Goal: Task Accomplishment & Management: Manage account settings

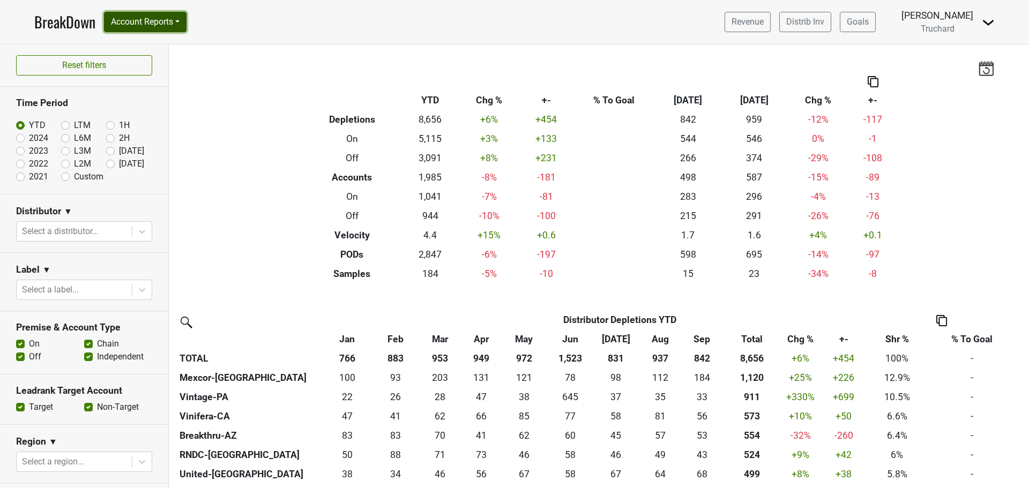
click at [181, 22] on button "Account Reports" at bounding box center [145, 22] width 83 height 20
click at [168, 51] on link "SuperRanker" at bounding box center [151, 46] width 95 height 17
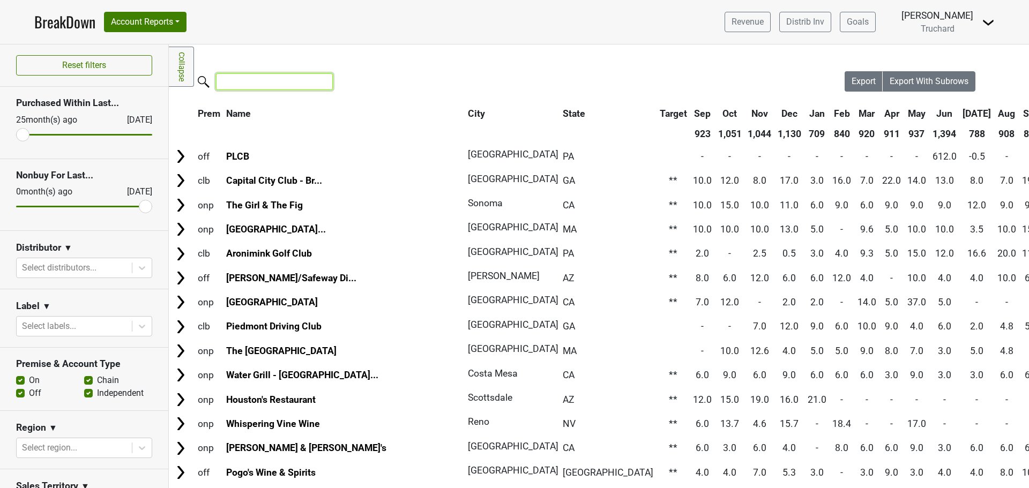
click at [241, 88] on input "search" at bounding box center [274, 81] width 117 height 17
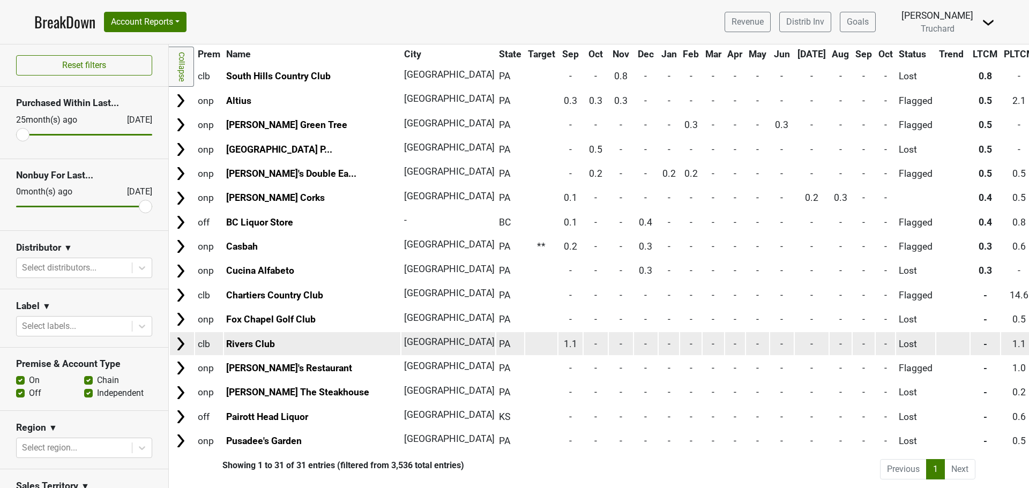
scroll to position [453, 0]
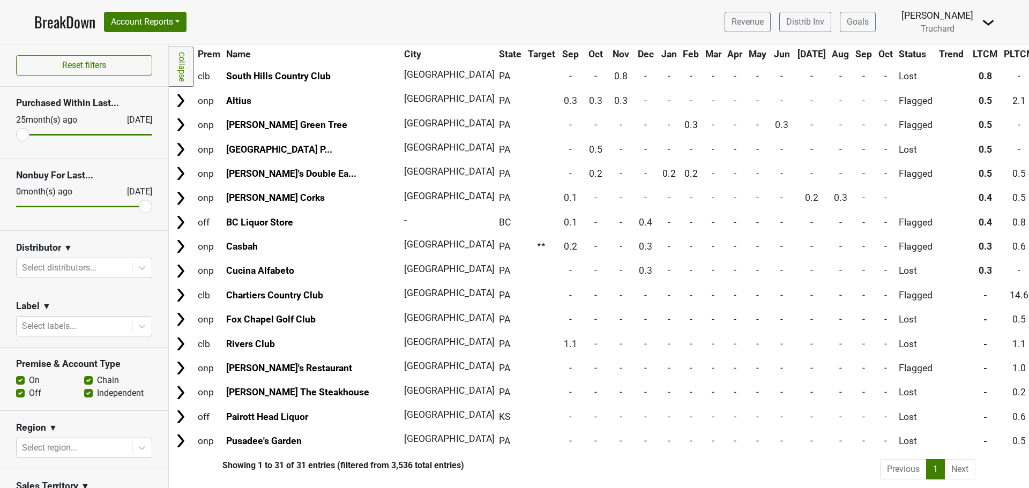
type input "pitt"
click at [956, 463] on li "Next" at bounding box center [960, 469] width 31 height 20
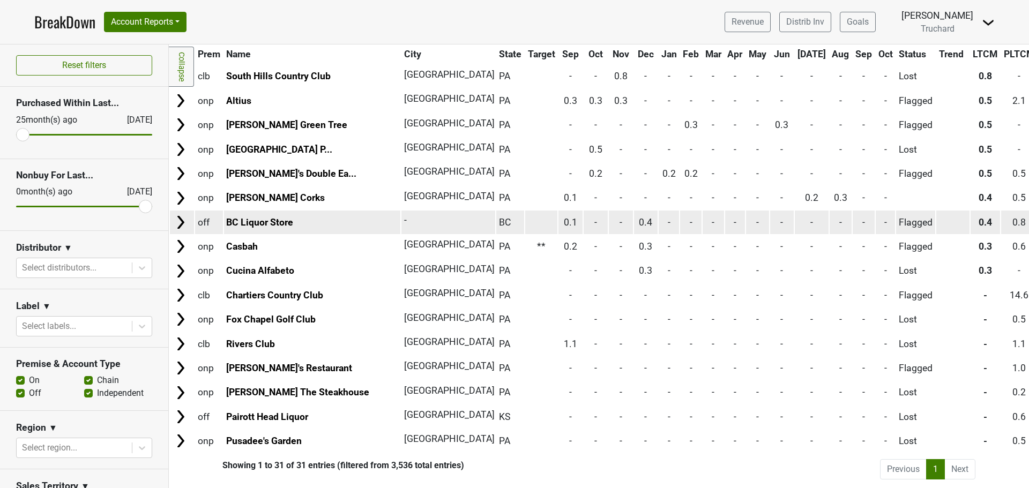
click at [186, 219] on img at bounding box center [181, 222] width 16 height 16
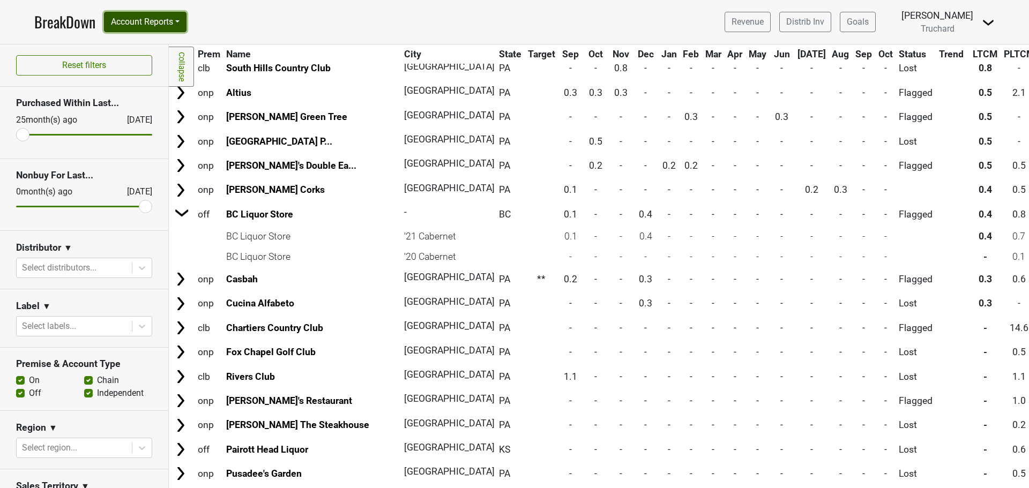
click at [178, 13] on button "Account Reports" at bounding box center [145, 22] width 83 height 20
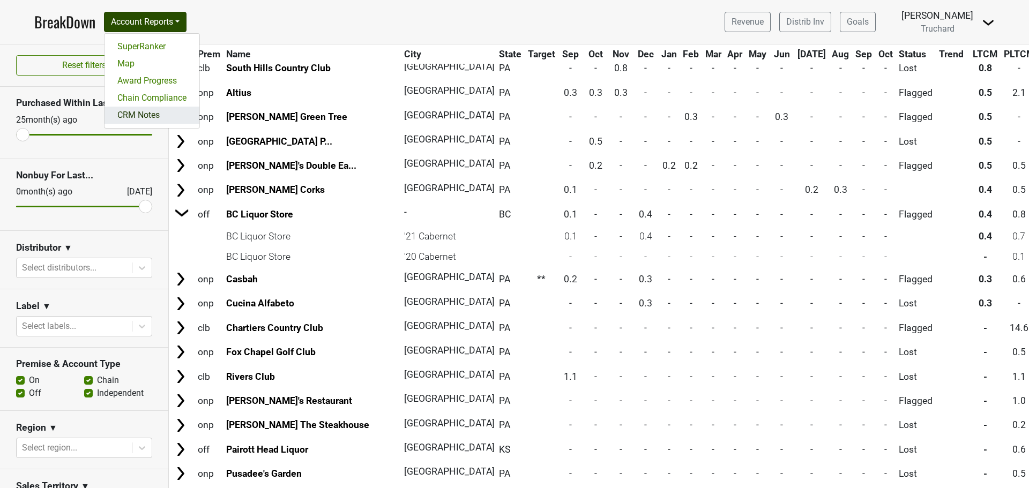
click at [160, 111] on link "CRM Notes" at bounding box center [151, 115] width 95 height 17
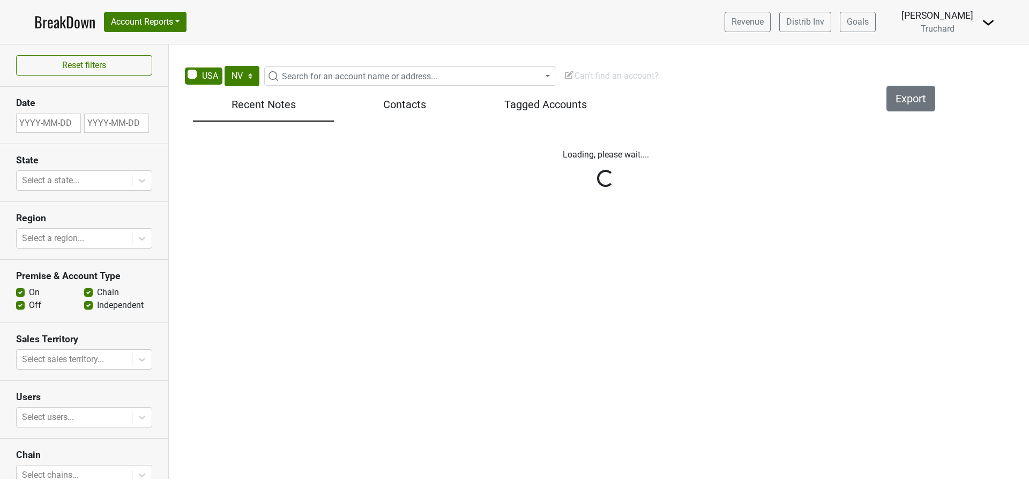
select select "NV"
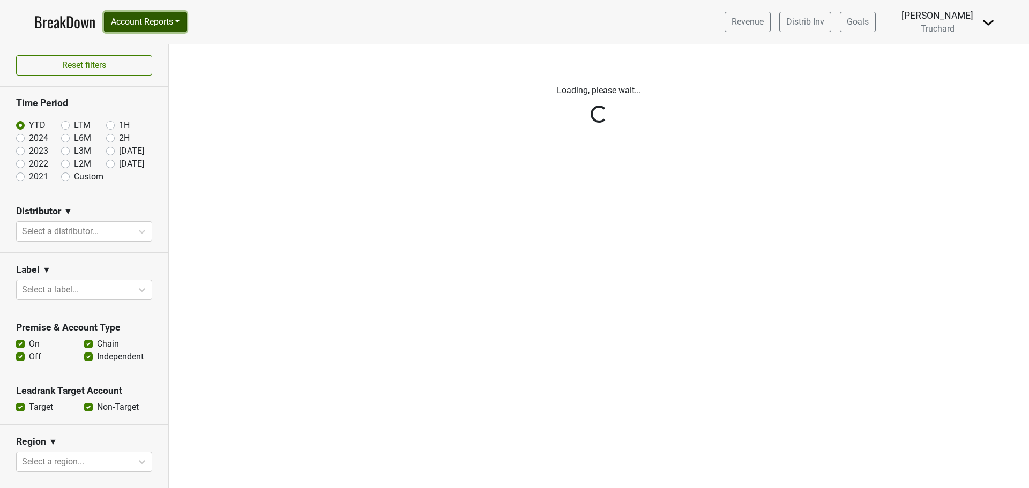
click at [173, 25] on button "Account Reports" at bounding box center [145, 22] width 83 height 20
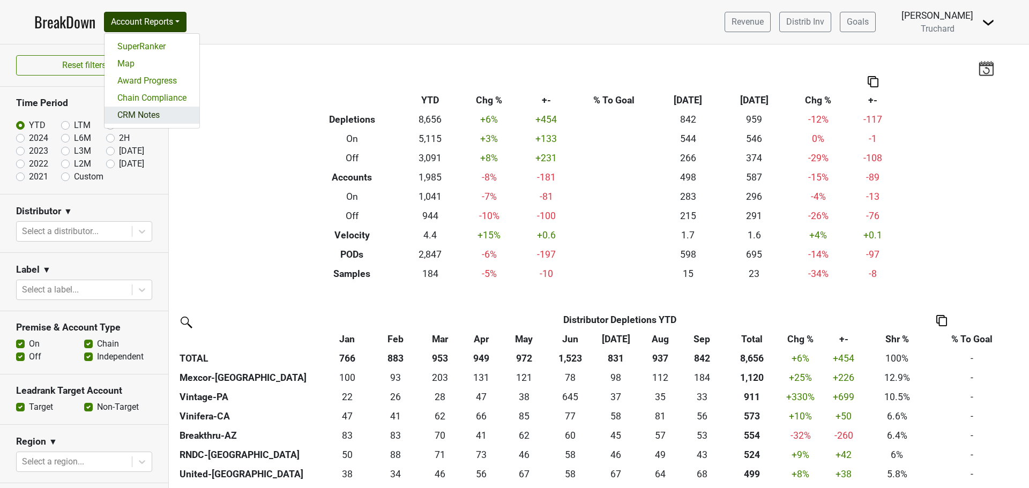
click at [155, 122] on link "CRM Notes" at bounding box center [151, 115] width 95 height 17
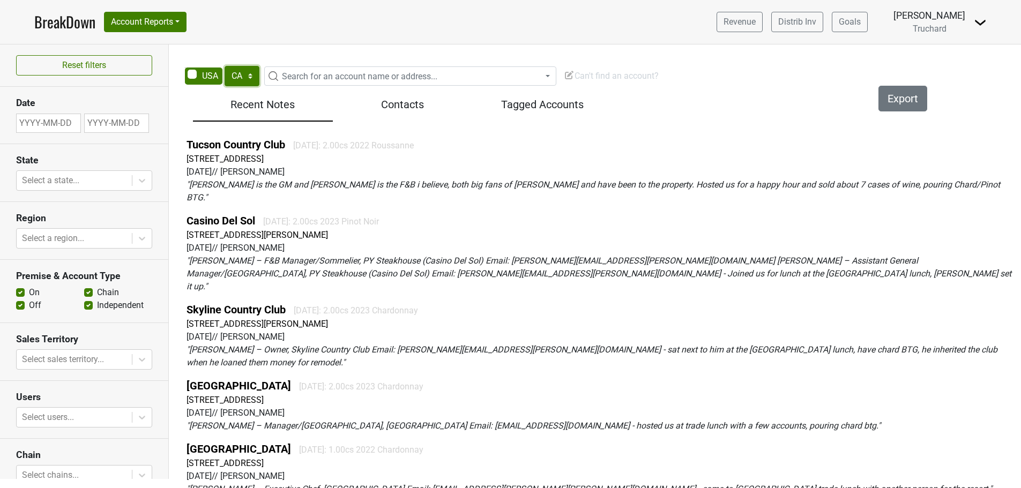
click at [237, 79] on select "AK AL AR AZ CA CO CT DC DE FL GA HI IA ID IL IN KS KY LA MA MD ME MI MN MO MS M…" at bounding box center [242, 76] width 35 height 20
click at [255, 74] on select "AK AL AR AZ CA CO CT DC DE FL GA HI IA ID IL IN KS KY LA MA MD ME MI MN MO MS M…" at bounding box center [242, 76] width 35 height 20
select select "AZ"
click at [225, 66] on select "AK AL AR AZ CA CO CT DC DE FL GA HI IA ID IL IN KS KY LA MA MD ME MI MN MO MS M…" at bounding box center [242, 76] width 35 height 20
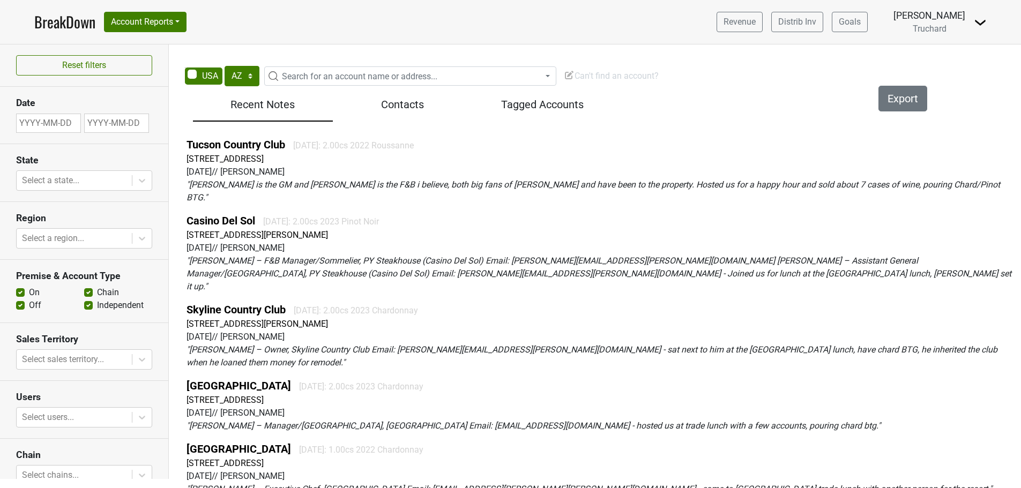
click at [337, 79] on span "Search for an account name or address..." at bounding box center [359, 76] width 155 height 10
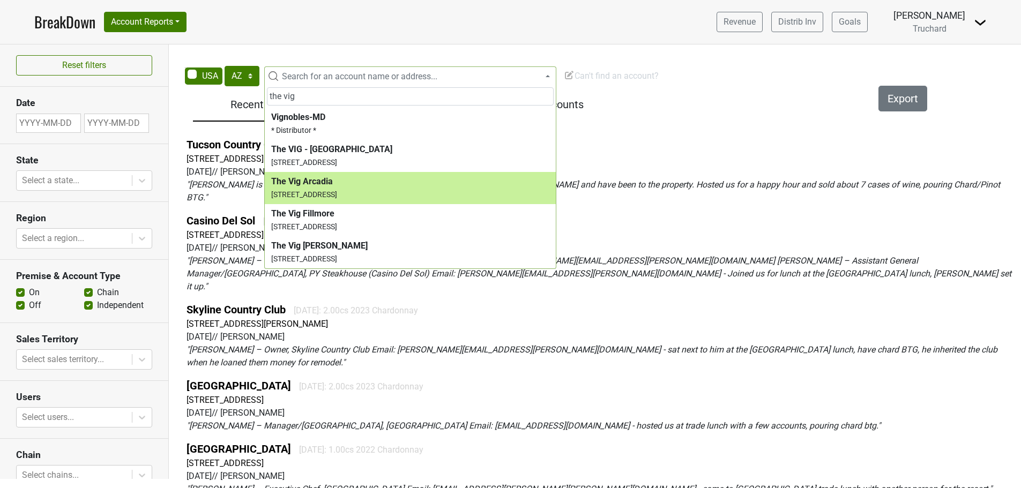
type input "the vig"
select select "345106"
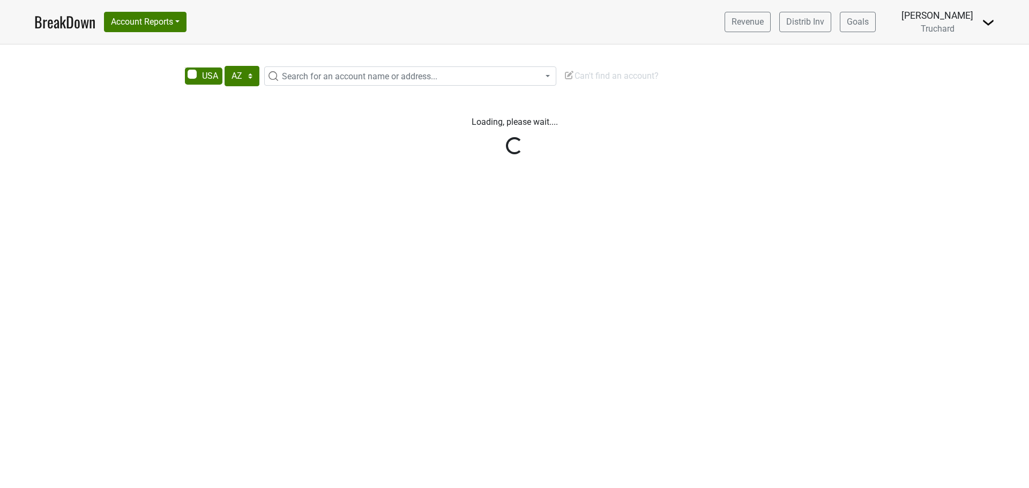
select select "AZ"
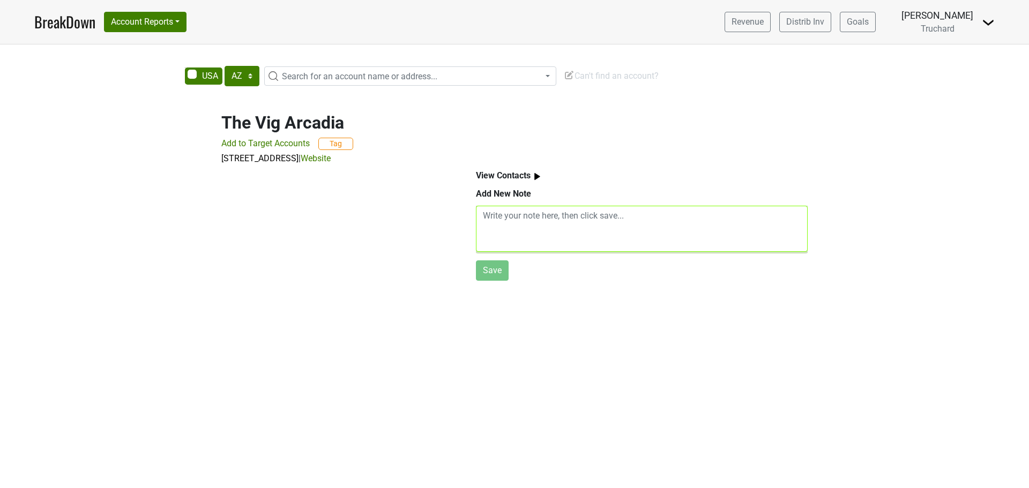
click at [593, 227] on textarea at bounding box center [642, 229] width 332 height 46
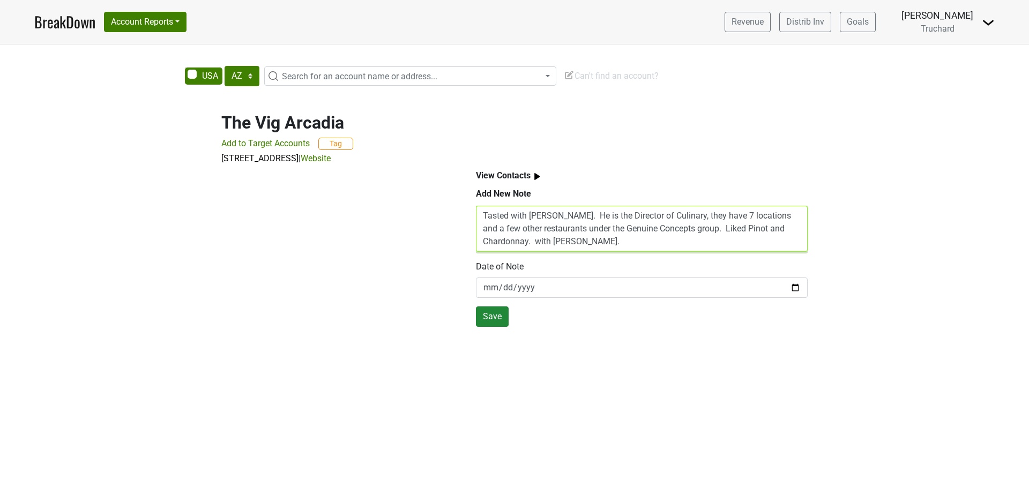
type textarea "Tasted with [PERSON_NAME]. He is the Director of Culinary, they have 7 location…"
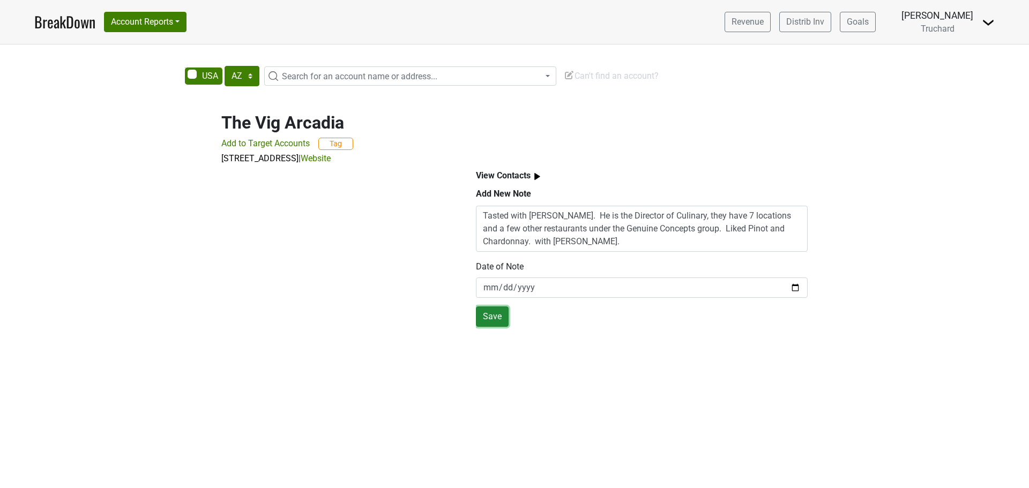
click at [504, 312] on button "Save" at bounding box center [492, 316] width 33 height 20
